Goal: Information Seeking & Learning: Check status

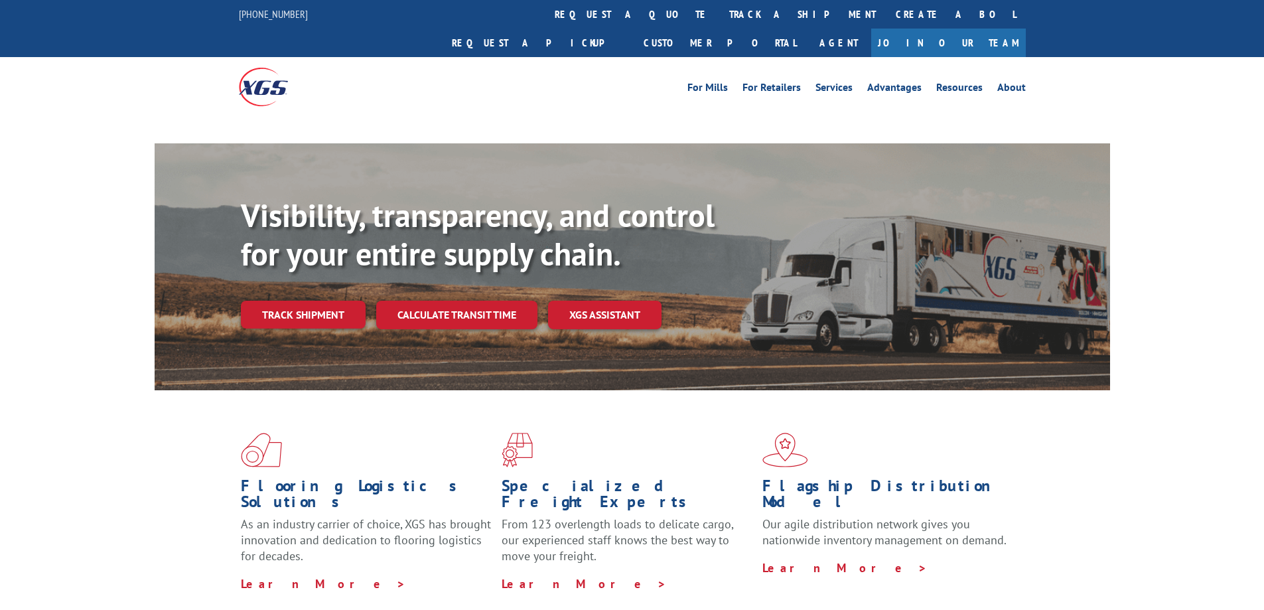
click at [719, 11] on link "track a shipment" at bounding box center [802, 14] width 166 height 29
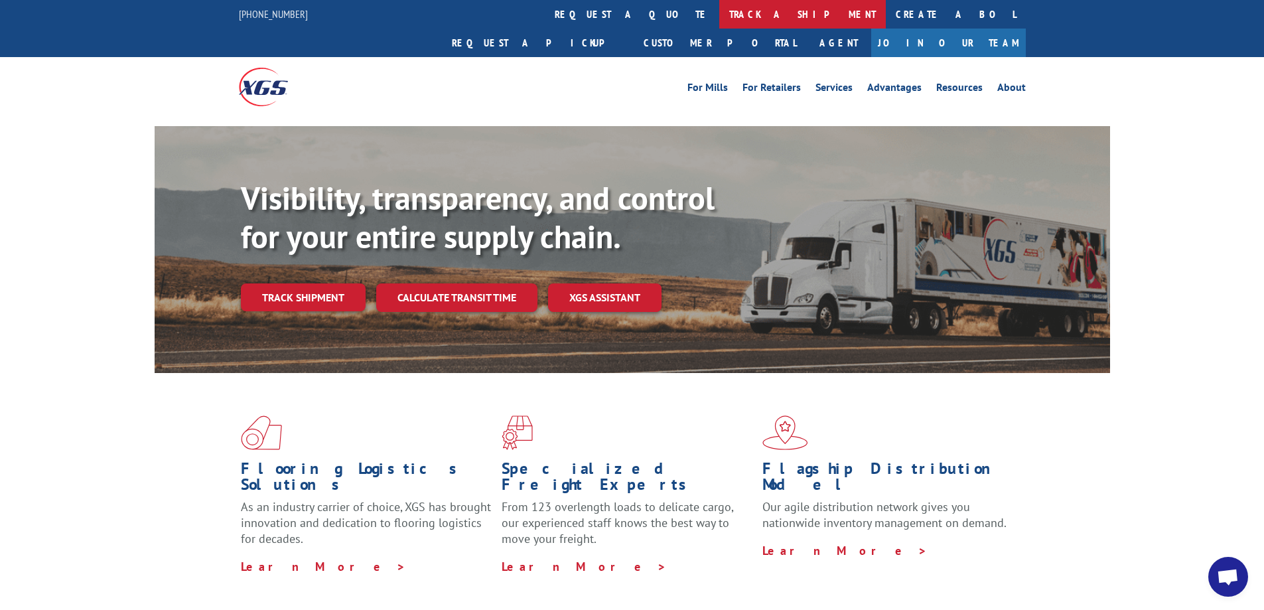
click at [719, 11] on link "track a shipment" at bounding box center [802, 14] width 166 height 29
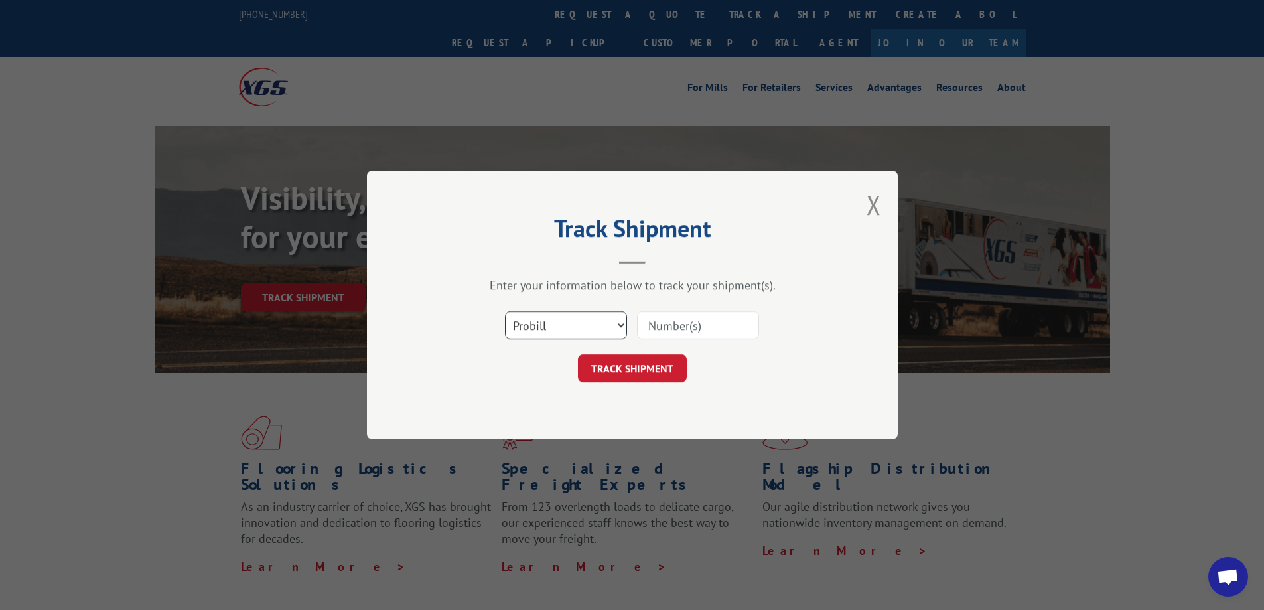
click at [618, 320] on select "Select category... Probill BOL PO" at bounding box center [566, 325] width 122 height 28
select select "bol"
click at [505, 311] on select "Select category... Probill BOL PO" at bounding box center [566, 325] width 122 height 28
click at [684, 326] on input at bounding box center [698, 325] width 122 height 28
type input "54392885"
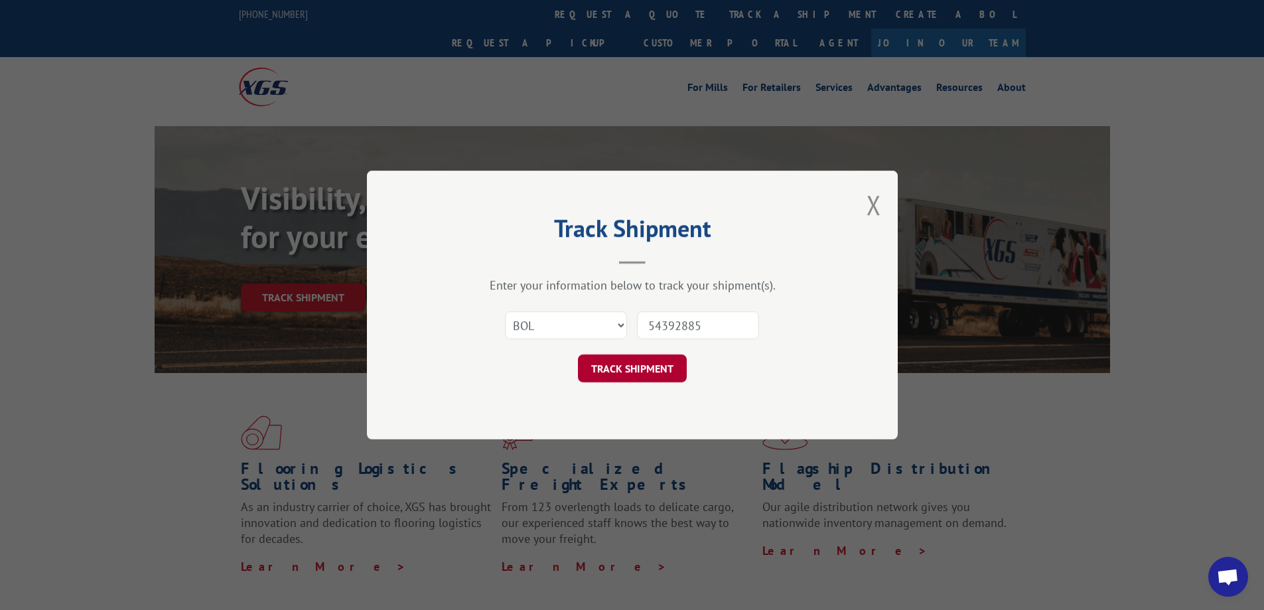
click at [661, 374] on button "TRACK SHIPMENT" at bounding box center [632, 368] width 109 height 28
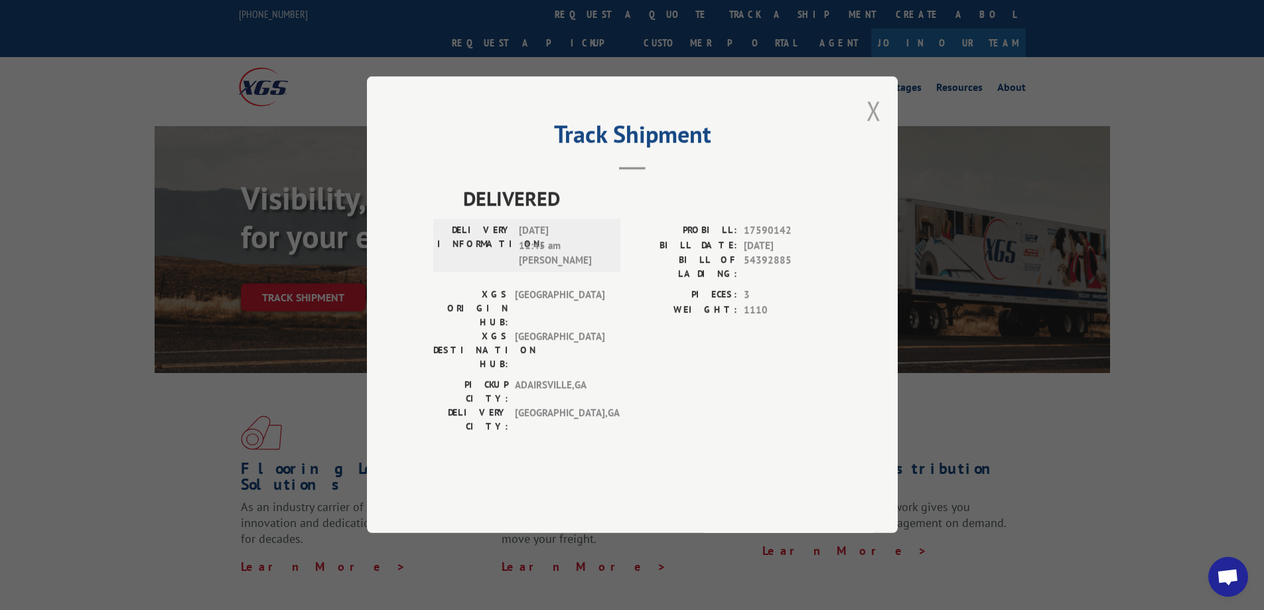
click at [870, 128] on button "Close modal" at bounding box center [873, 110] width 15 height 35
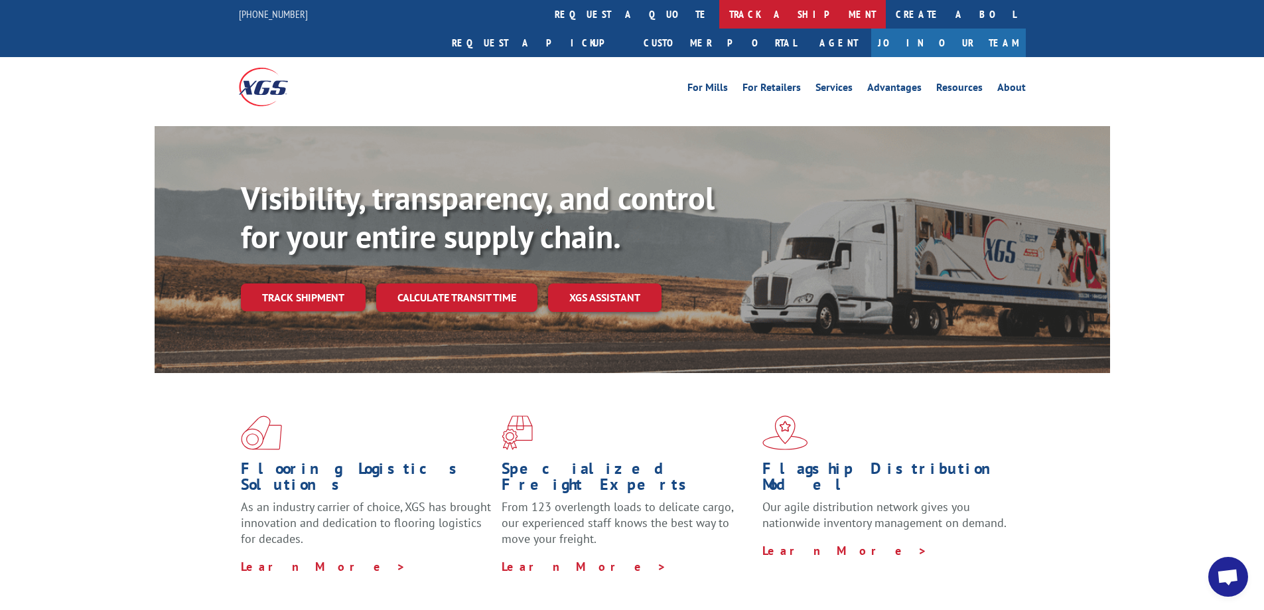
click at [719, 23] on link "track a shipment" at bounding box center [802, 14] width 166 height 29
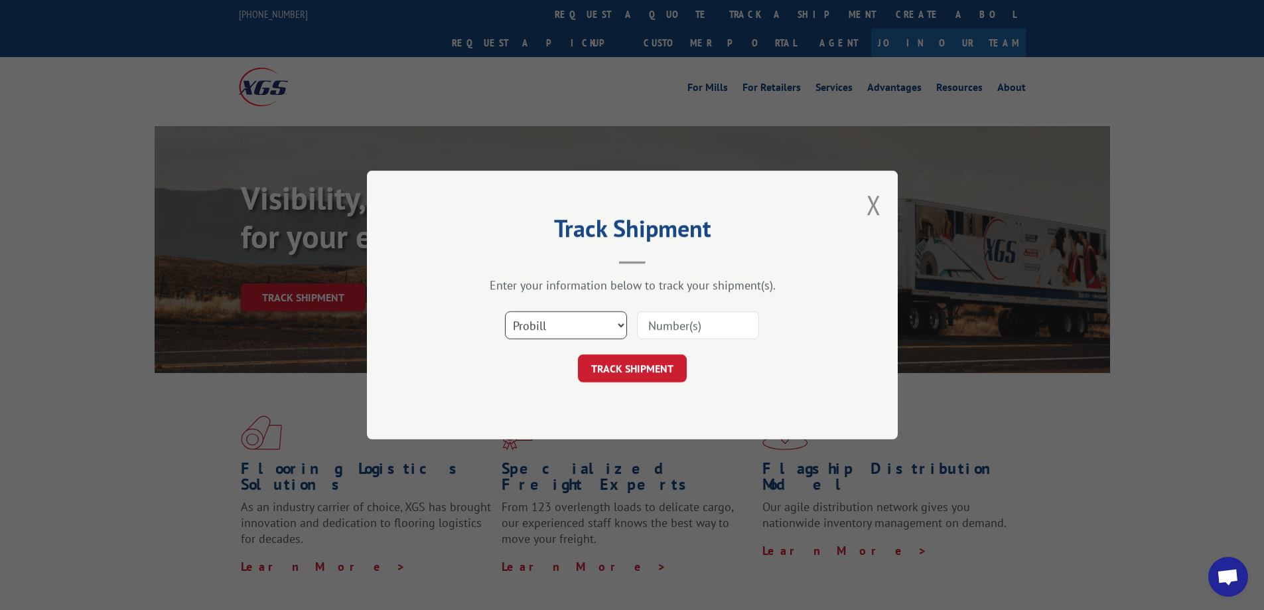
click at [617, 330] on select "Select category... Probill BOL PO" at bounding box center [566, 325] width 122 height 28
select select "bol"
click at [505, 311] on select "Select category... Probill BOL PO" at bounding box center [566, 325] width 122 height 28
click at [663, 330] on input at bounding box center [698, 325] width 122 height 28
paste input ": 54392885"
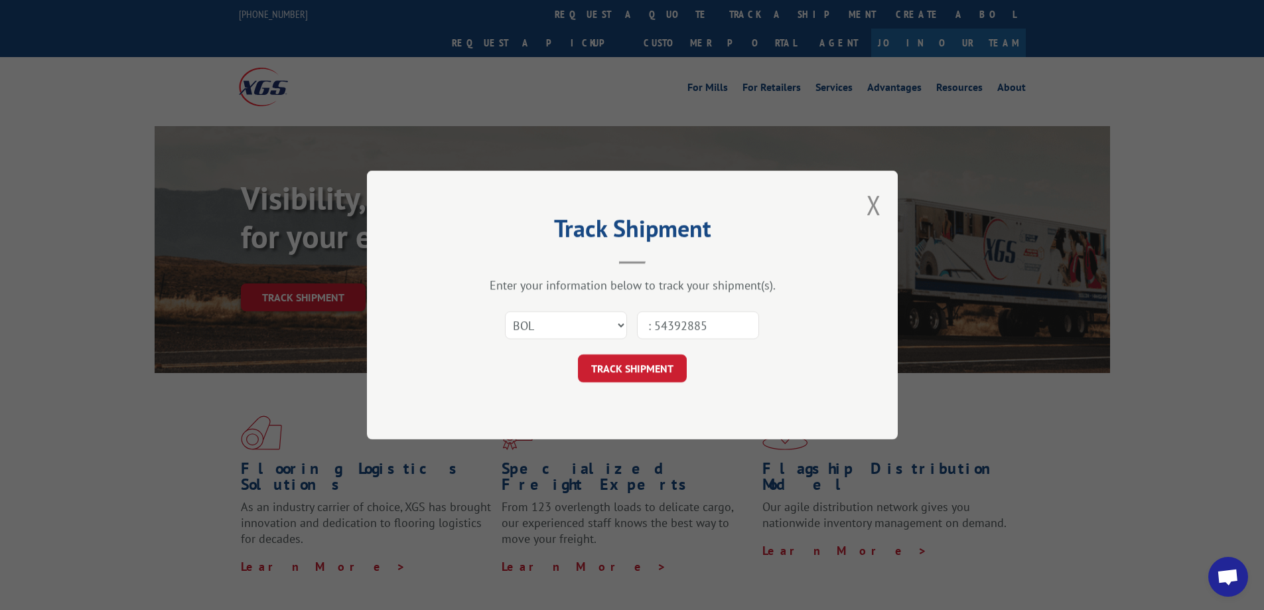
click at [655, 322] on input ": 54392885" at bounding box center [698, 325] width 122 height 28
type input ":54392885"
click at [663, 373] on button "TRACK SHIPMENT" at bounding box center [632, 368] width 109 height 28
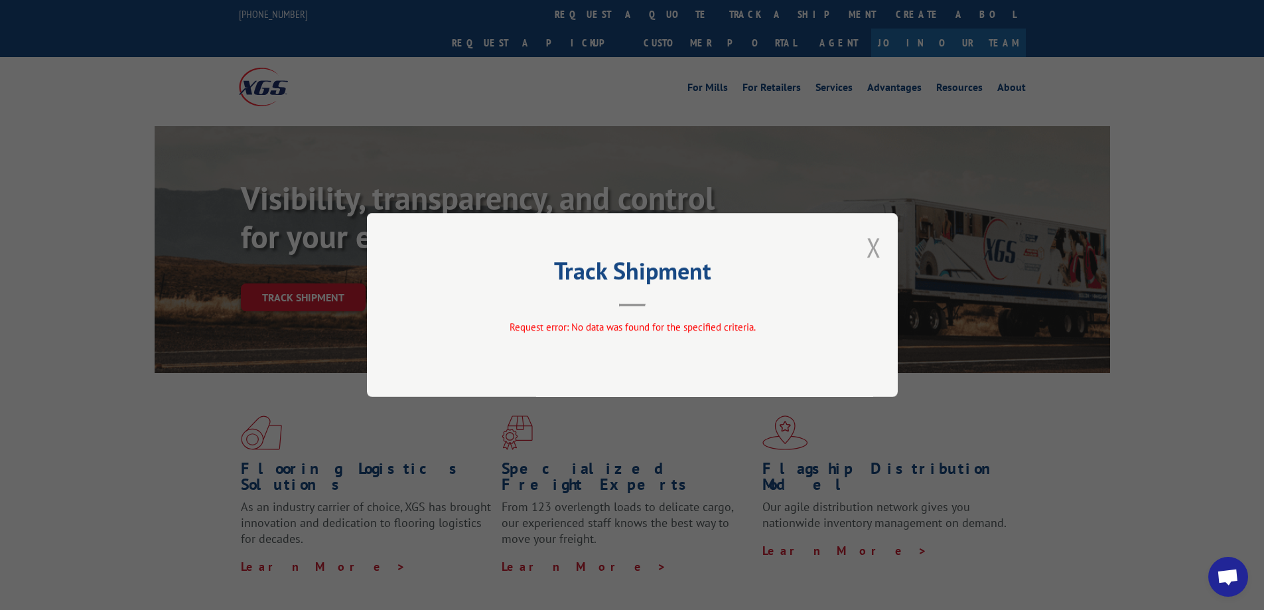
click at [868, 246] on button "Close modal" at bounding box center [873, 247] width 15 height 35
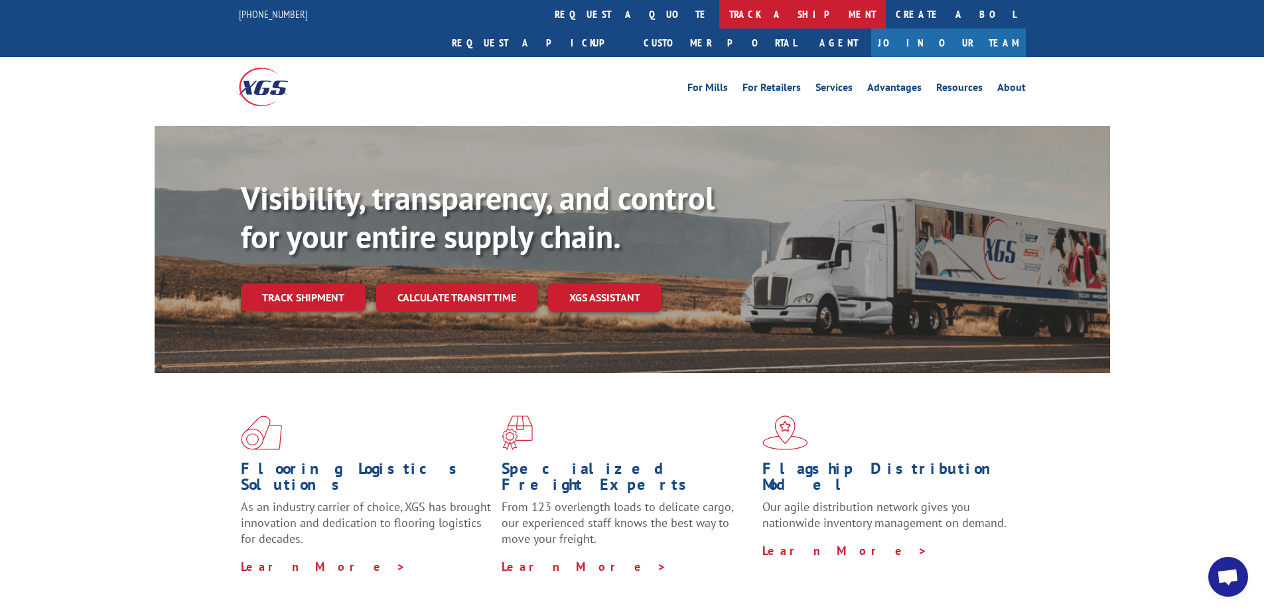
click at [719, 15] on link "track a shipment" at bounding box center [802, 14] width 166 height 29
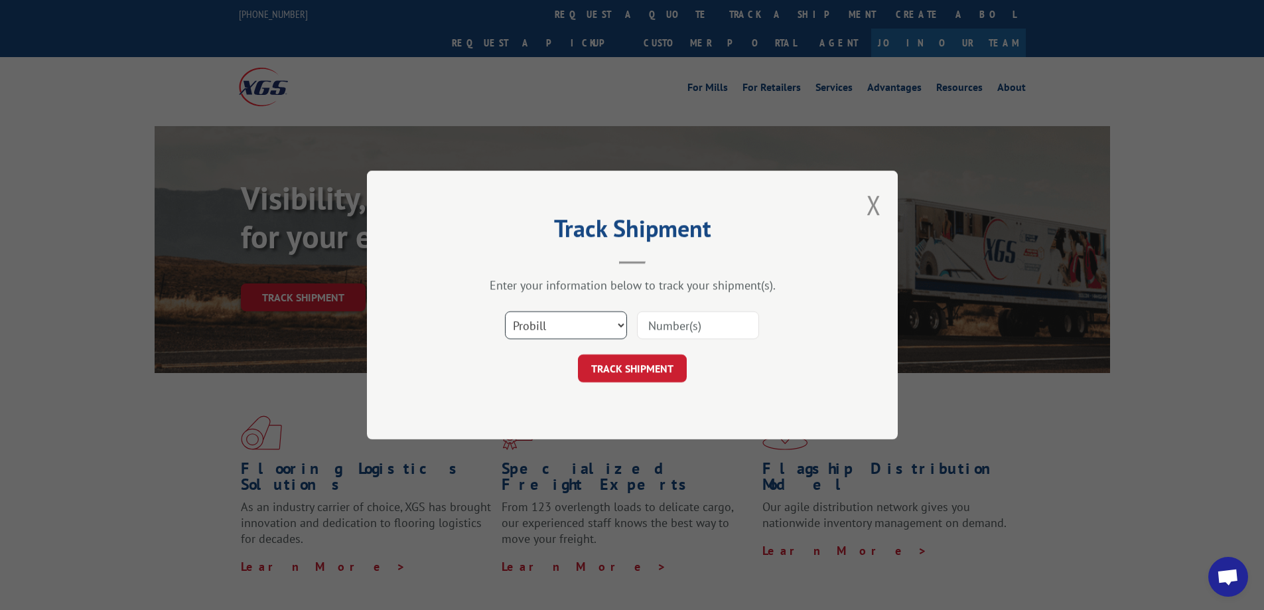
click at [615, 330] on select "Select category... Probill BOL PO" at bounding box center [566, 325] width 122 height 28
select select "bol"
click at [505, 311] on select "Select category... Probill BOL PO" at bounding box center [566, 325] width 122 height 28
click at [667, 333] on input at bounding box center [698, 325] width 122 height 28
paste input ": 54392885"
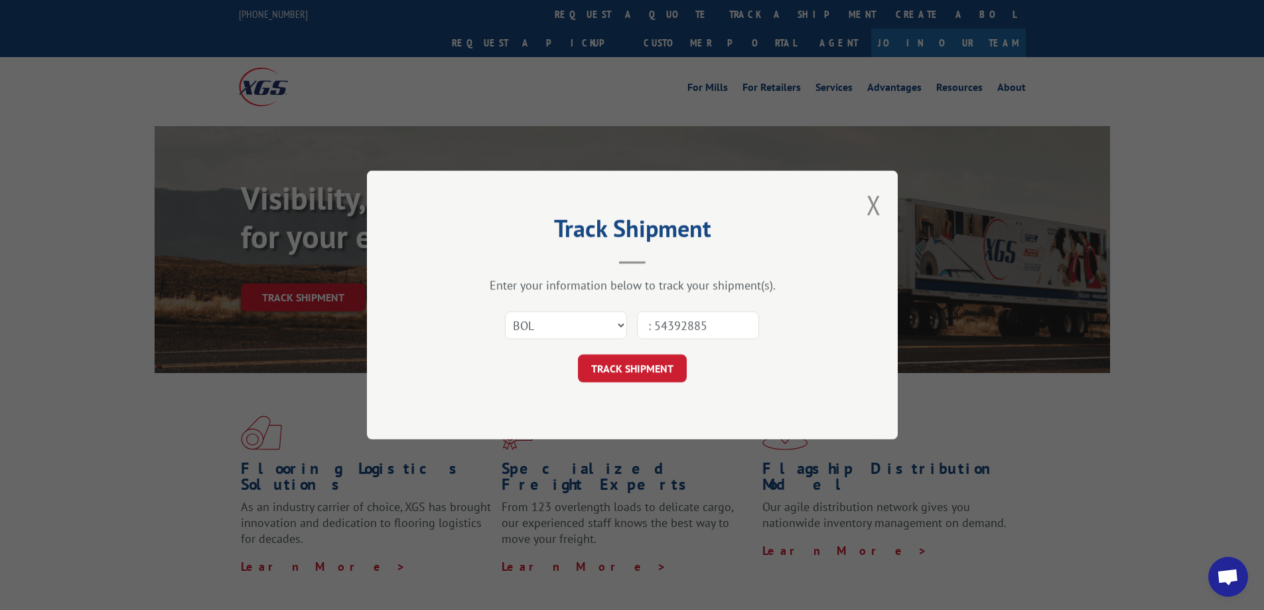
click at [655, 320] on input ": 54392885" at bounding box center [698, 325] width 122 height 28
type input "54392885"
click at [648, 364] on button "TRACK SHIPMENT" at bounding box center [632, 368] width 109 height 28
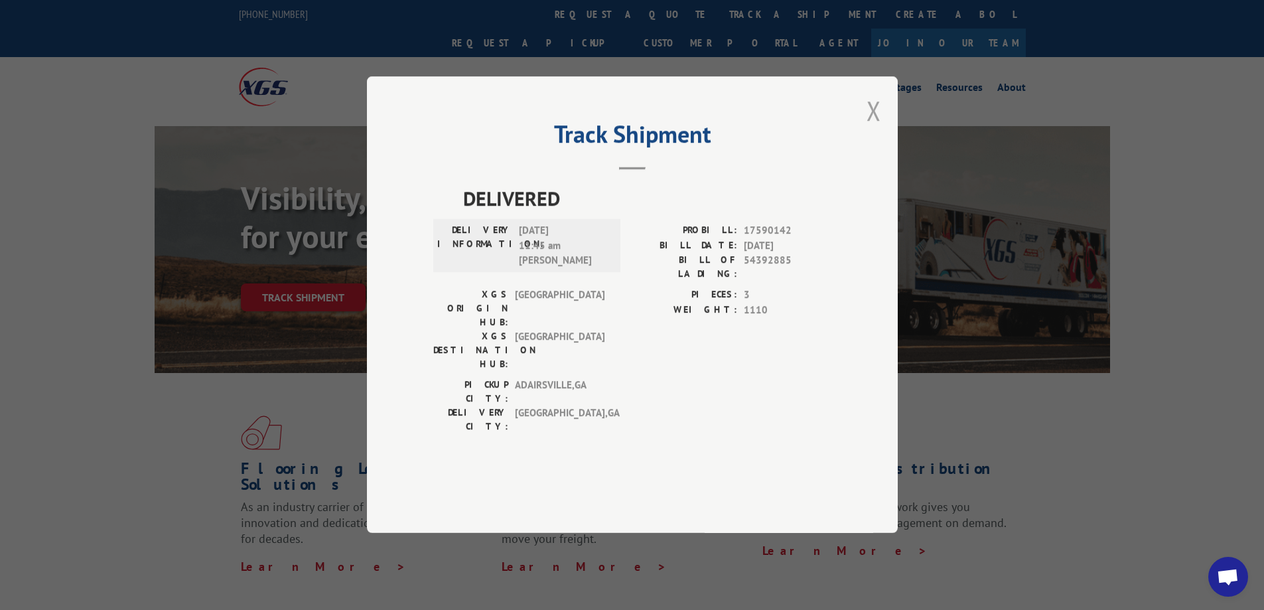
click at [874, 128] on button "Close modal" at bounding box center [873, 110] width 15 height 35
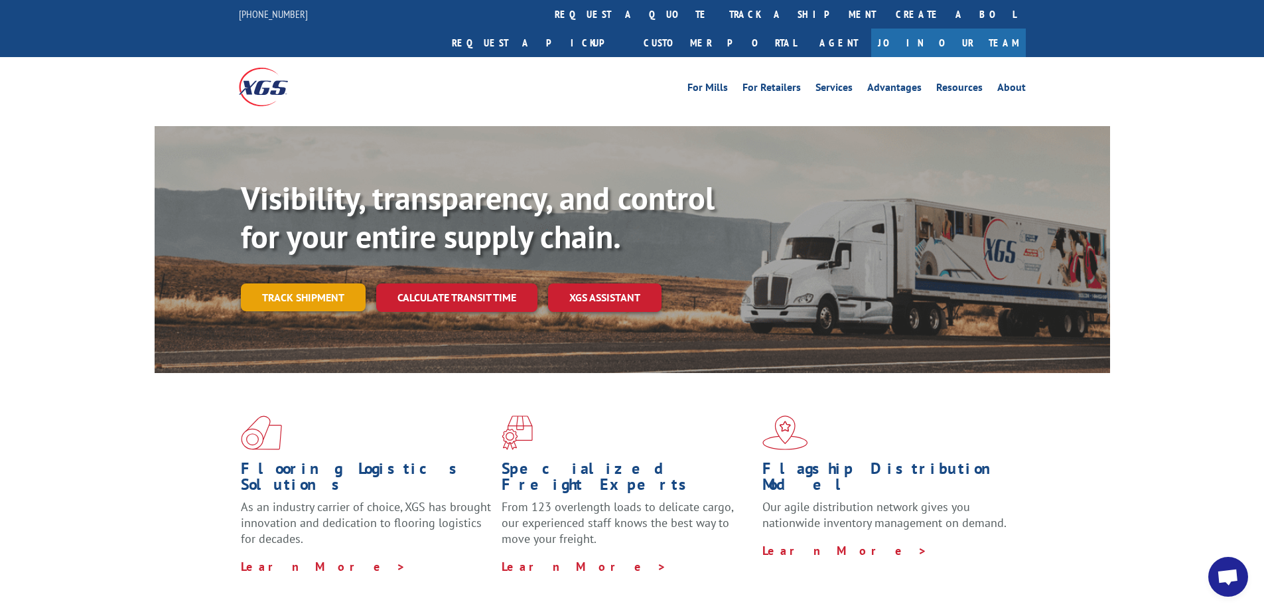
click at [295, 283] on link "Track shipment" at bounding box center [303, 297] width 125 height 28
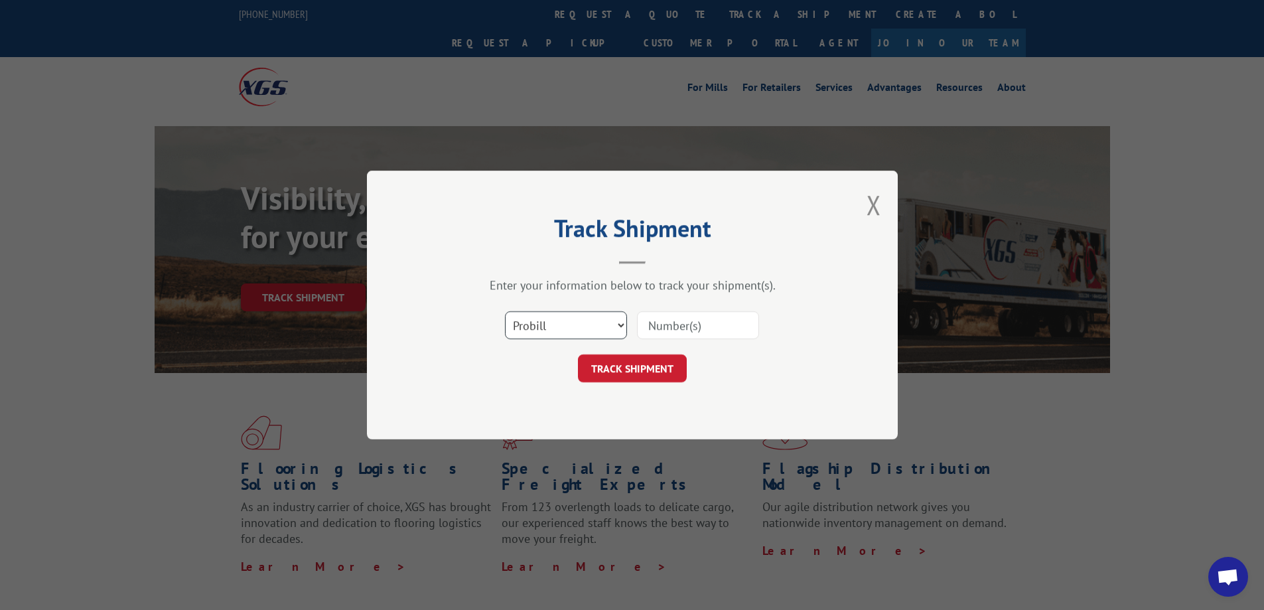
click at [619, 327] on select "Select category... Probill BOL PO" at bounding box center [566, 325] width 122 height 28
select select "bol"
click at [505, 311] on select "Select category... Probill BOL PO" at bounding box center [566, 325] width 122 height 28
click at [672, 332] on input at bounding box center [698, 325] width 122 height 28
type input "54392885"
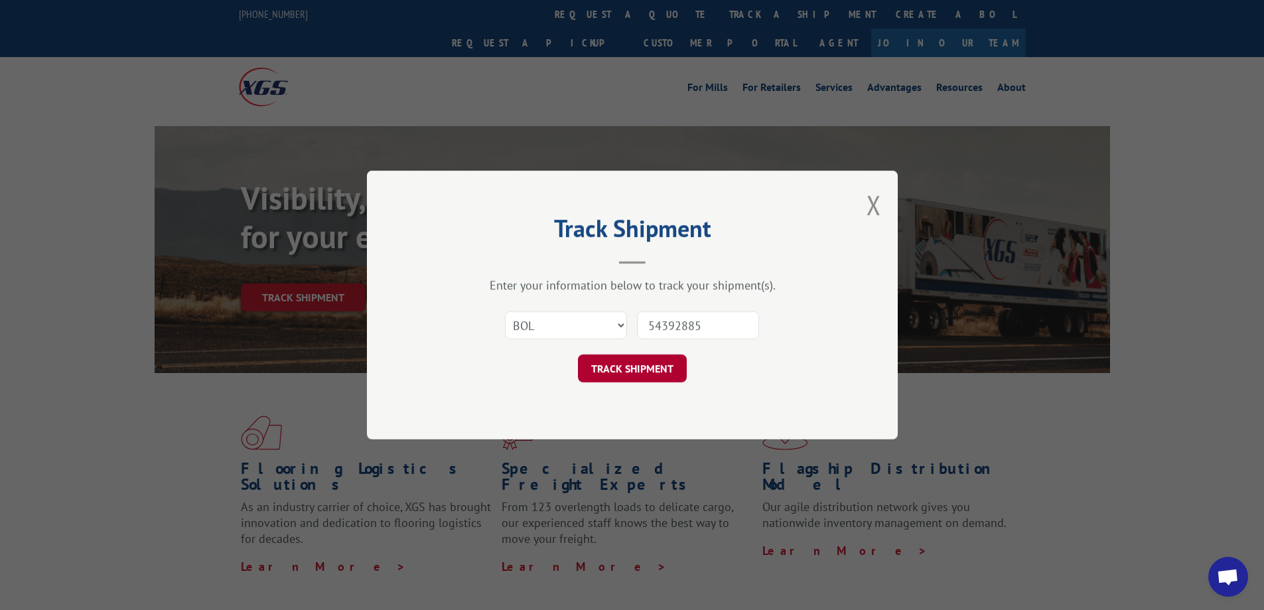
click at [655, 370] on button "TRACK SHIPMENT" at bounding box center [632, 368] width 109 height 28
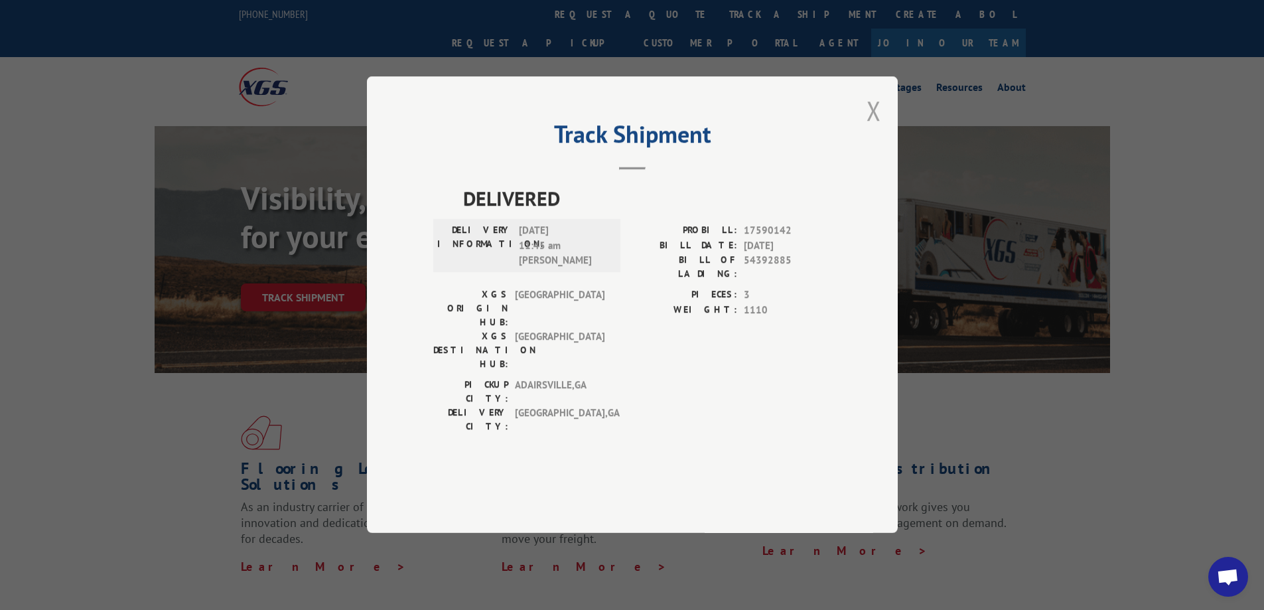
click at [868, 128] on button "Close modal" at bounding box center [873, 110] width 15 height 35
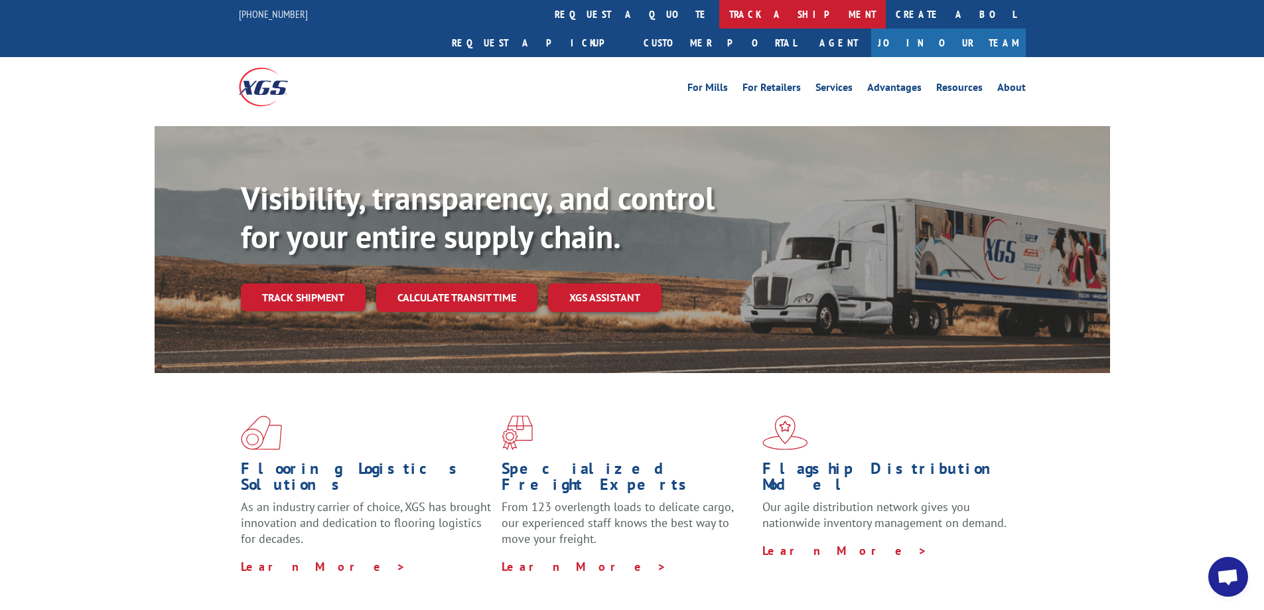
click at [719, 10] on link "track a shipment" at bounding box center [802, 14] width 166 height 29
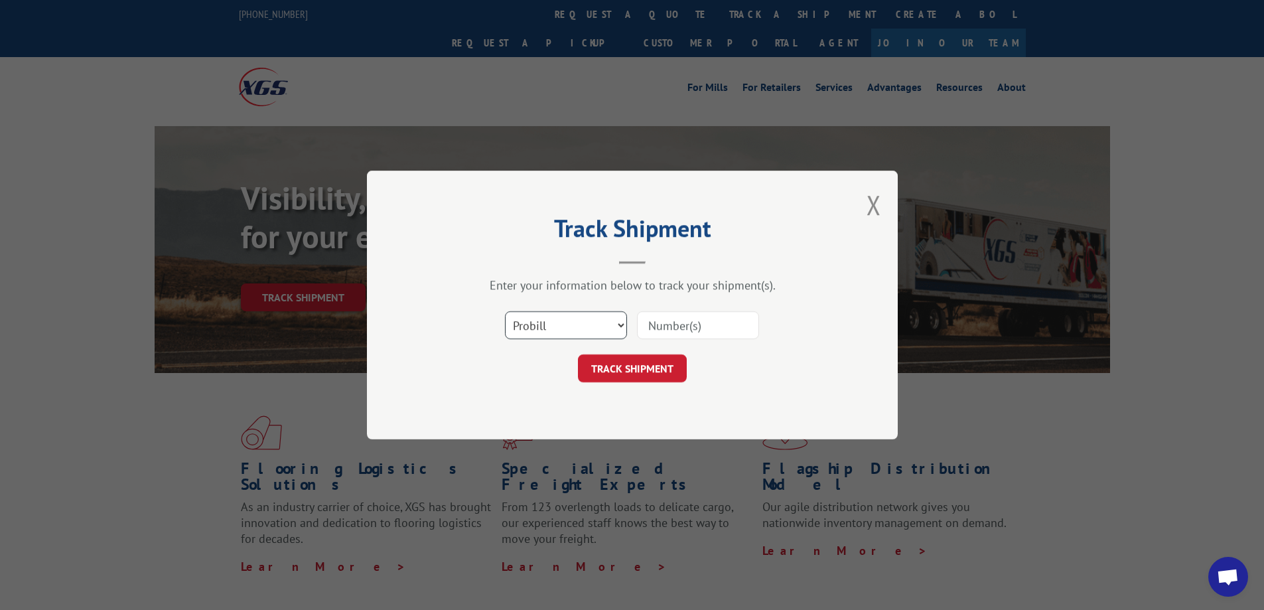
click at [622, 327] on select "Select category... Probill BOL PO" at bounding box center [566, 325] width 122 height 28
select select "bol"
click at [505, 311] on select "Select category... Probill BOL PO" at bounding box center [566, 325] width 122 height 28
click at [651, 318] on input at bounding box center [698, 325] width 122 height 28
type input "54392885"
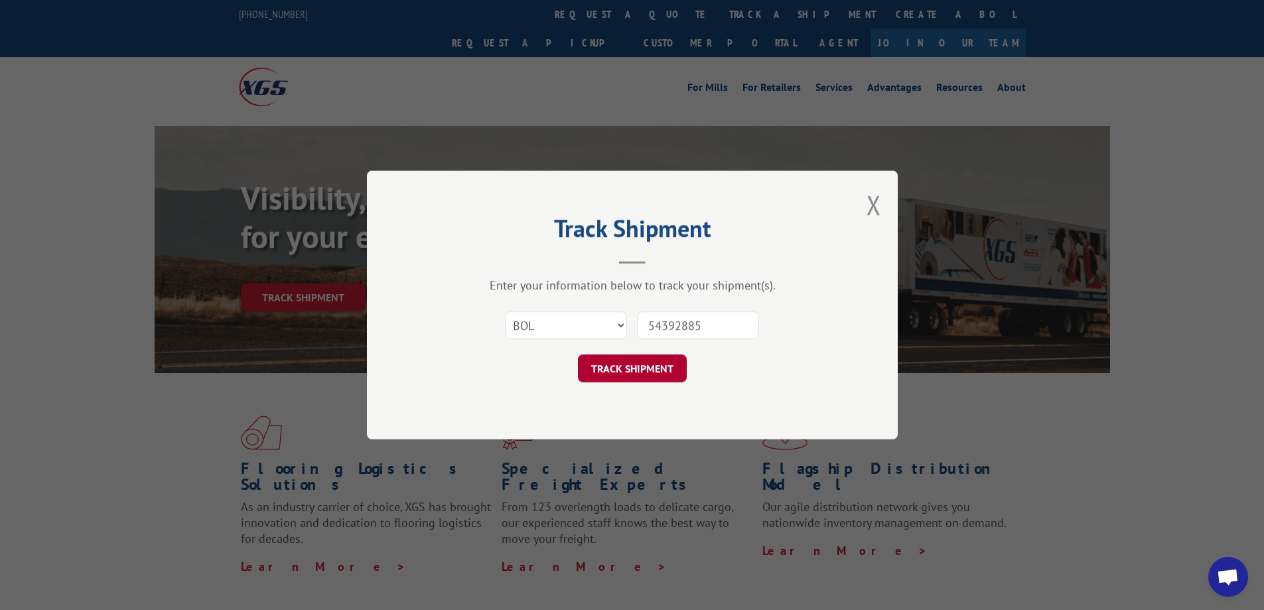
click at [592, 359] on button "TRACK SHIPMENT" at bounding box center [632, 368] width 109 height 28
